Goal: Task Accomplishment & Management: Use online tool/utility

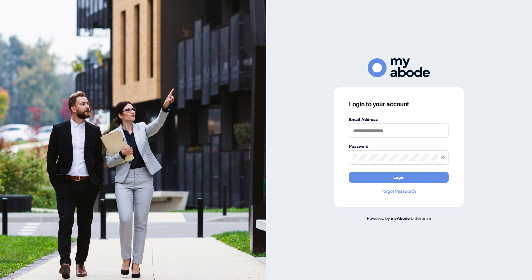
click at [383, 139] on form "Email Address Password Login" at bounding box center [399, 149] width 100 height 67
click at [385, 133] on input "text" at bounding box center [399, 130] width 100 height 14
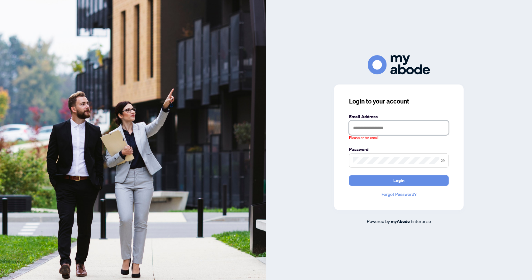
type input "**********"
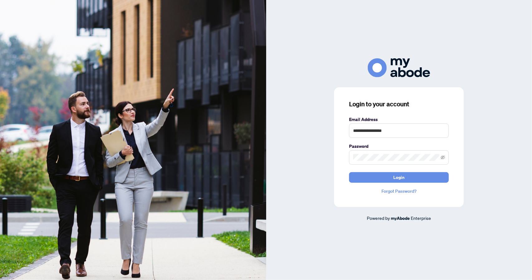
click at [349, 172] on button "Login" at bounding box center [399, 177] width 100 height 11
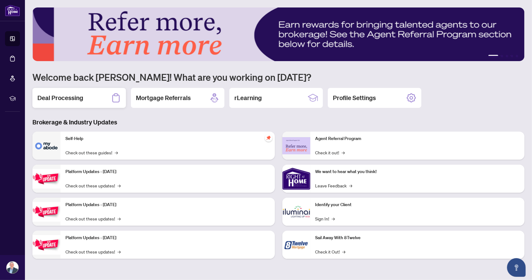
click at [69, 99] on h2 "Deal Processing" at bounding box center [60, 98] width 46 height 9
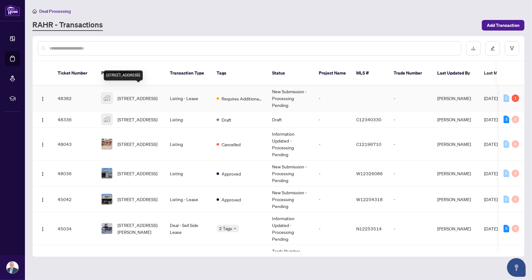
click at [137, 95] on span "[STREET_ADDRESS]" at bounding box center [138, 98] width 40 height 7
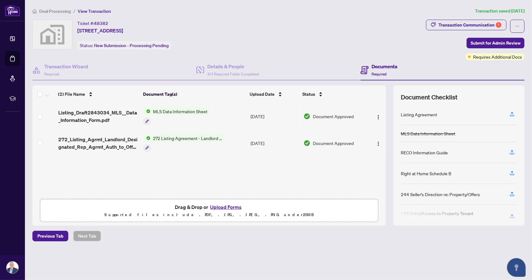
click at [225, 207] on button "Upload Forms" at bounding box center [225, 207] width 35 height 8
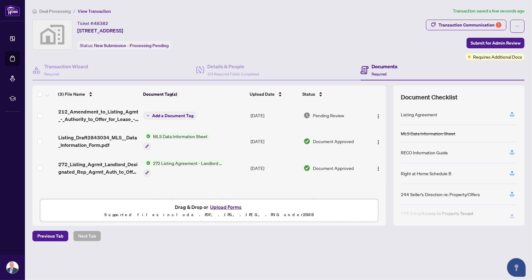
click at [172, 115] on span "Add a Document Tag" at bounding box center [172, 115] width 41 height 4
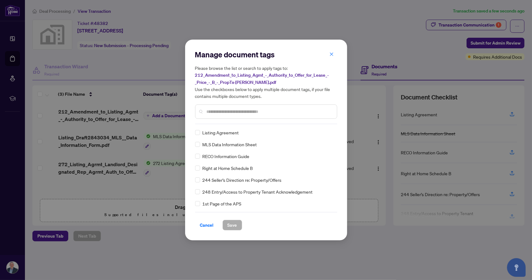
click at [228, 110] on input "text" at bounding box center [269, 111] width 125 height 7
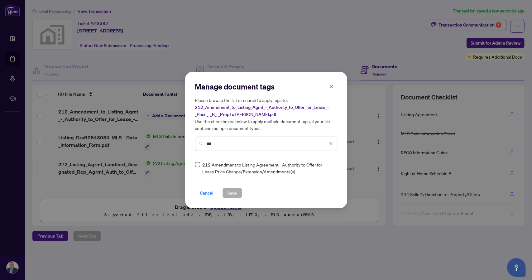
type input "***"
click at [229, 193] on span "Save" at bounding box center [233, 193] width 10 height 10
